Goal: Navigation & Orientation: Find specific page/section

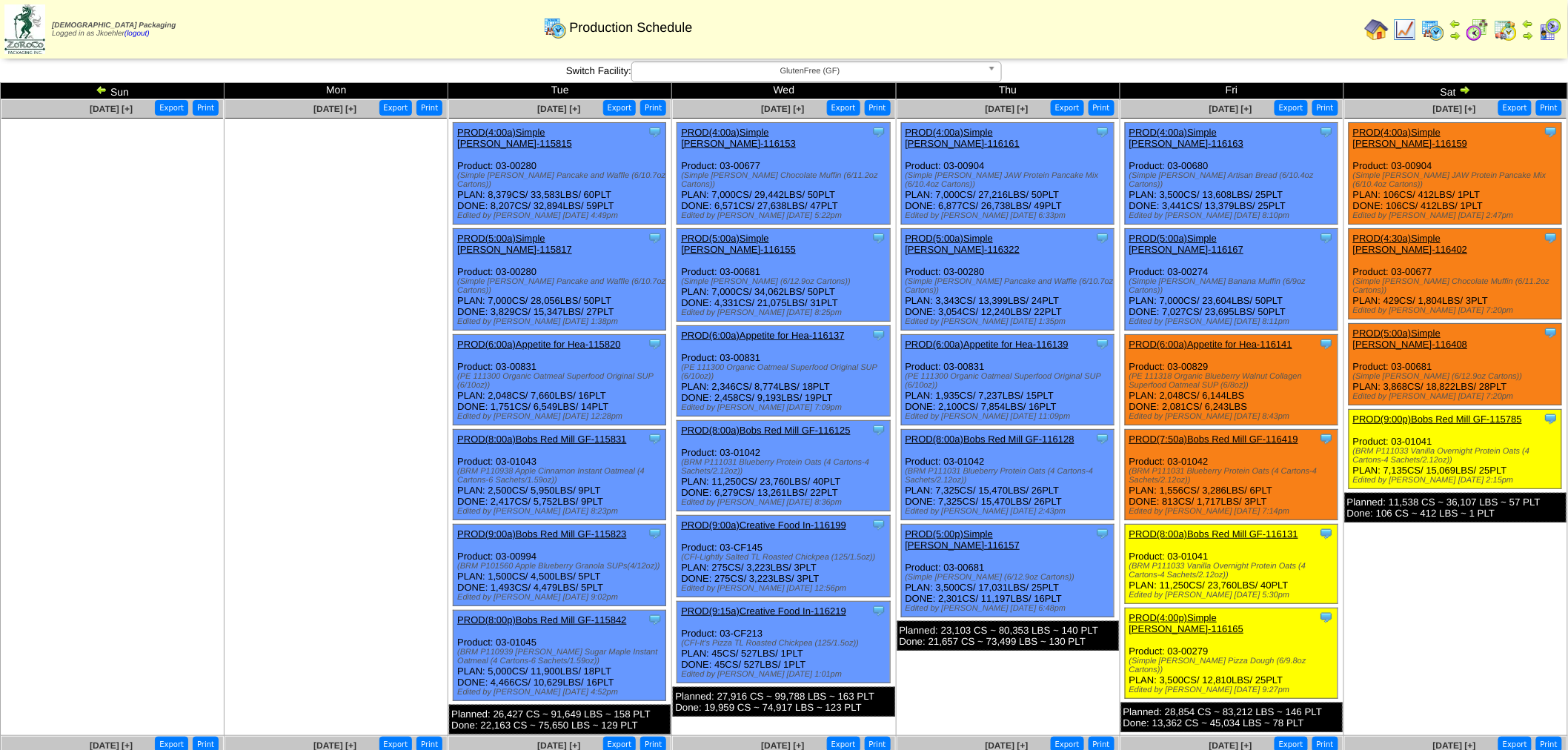
click at [1381, 32] on img at bounding box center [1377, 29] width 24 height 24
